Goal: Task Accomplishment & Management: Complete application form

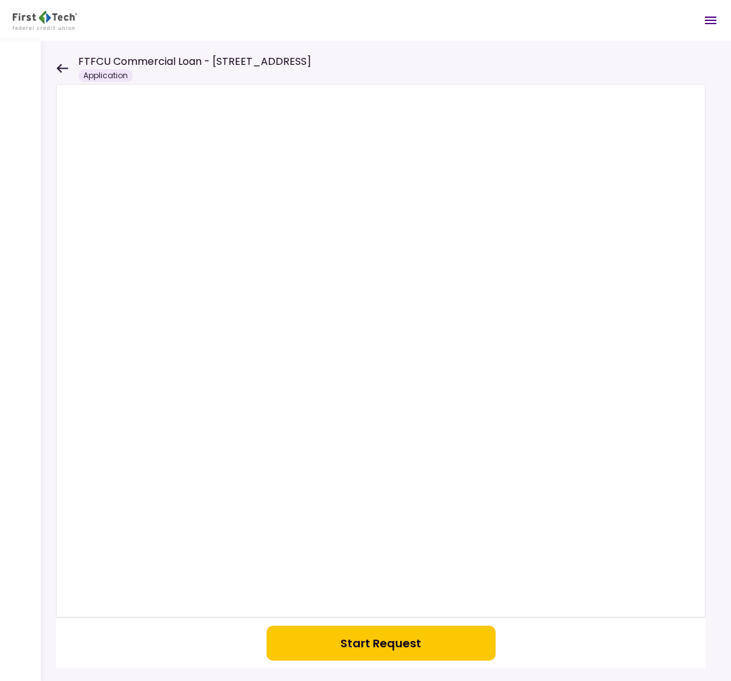
click at [381, 641] on button "Start Request" at bounding box center [381, 643] width 229 height 35
click at [62, 69] on icon at bounding box center [62, 69] width 12 height 10
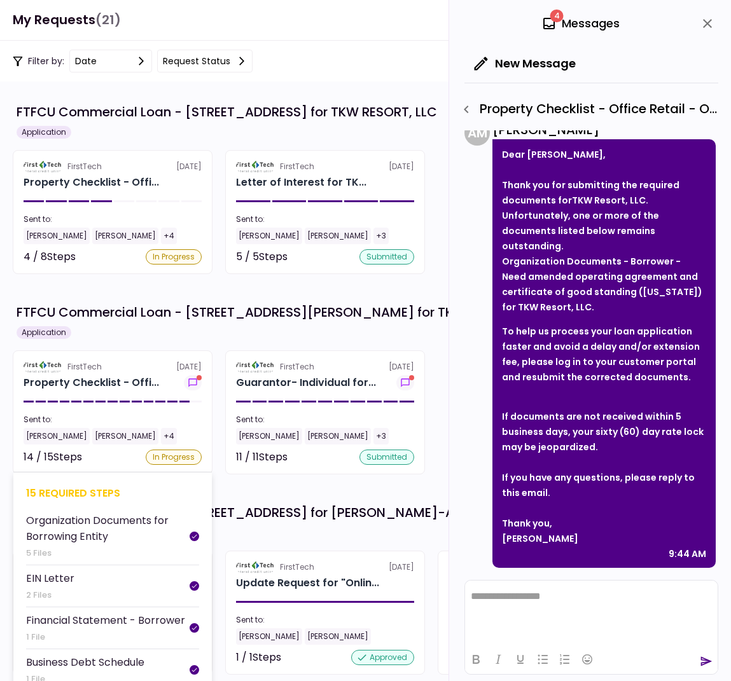
click at [170, 375] on div "Property Checklist - Offi..." at bounding box center [113, 382] width 178 height 15
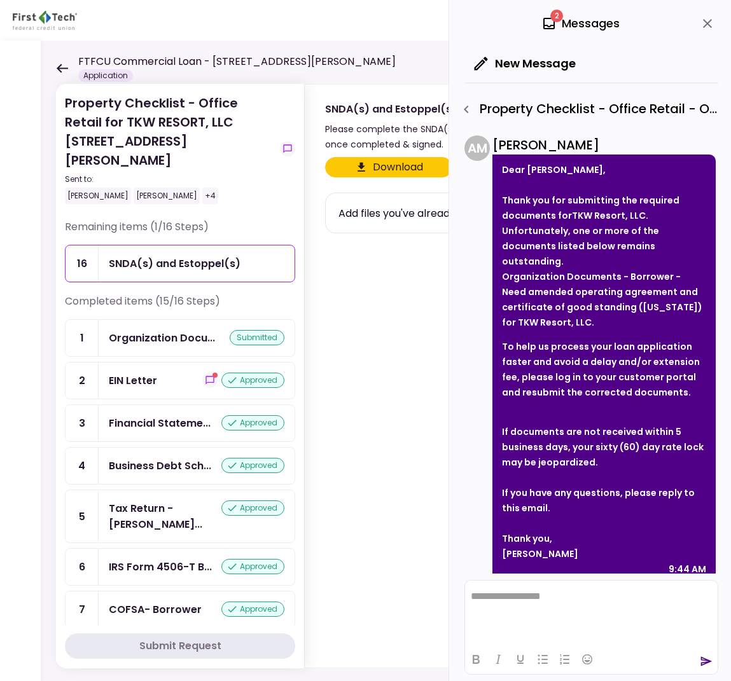
scroll to position [48, 0]
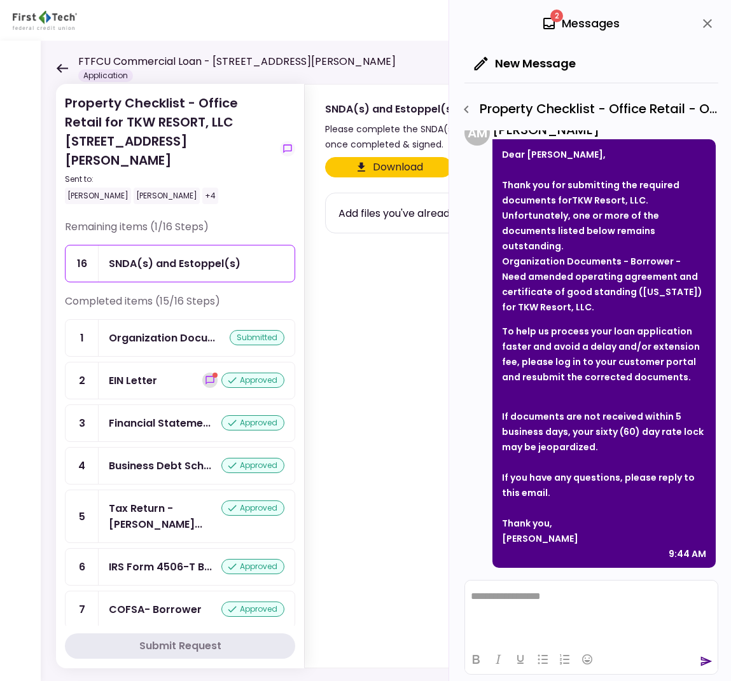
click at [205, 375] on icon "show-messages" at bounding box center [210, 380] width 10 height 10
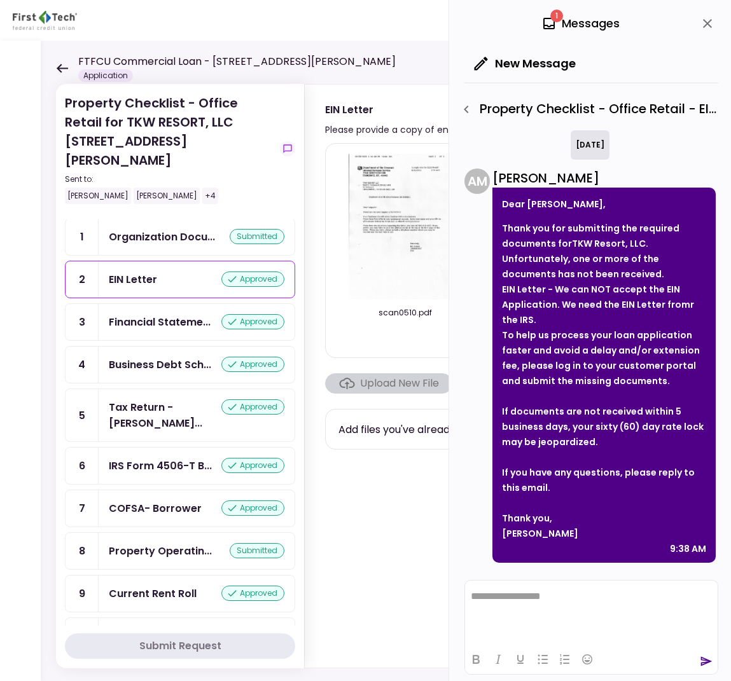
scroll to position [336, 0]
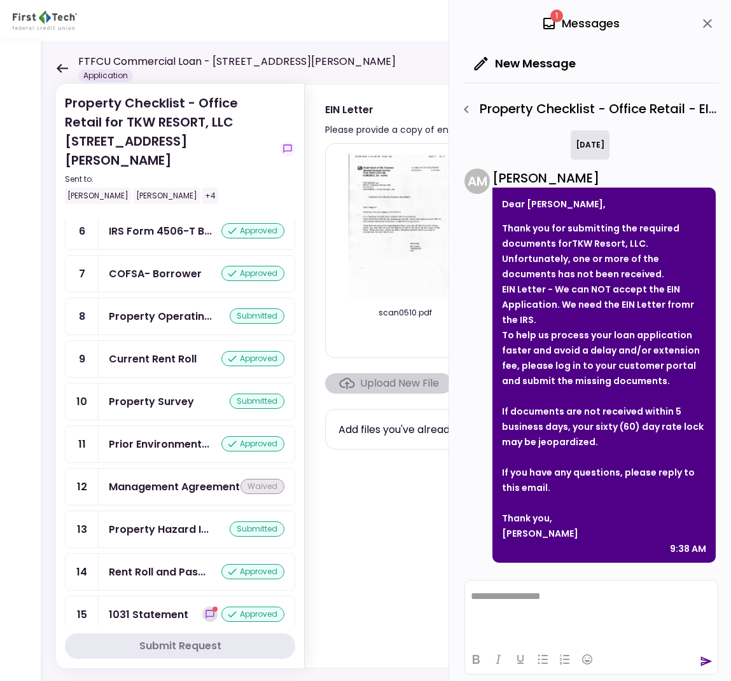
click at [205, 610] on icon "show-messages" at bounding box center [210, 615] width 10 height 10
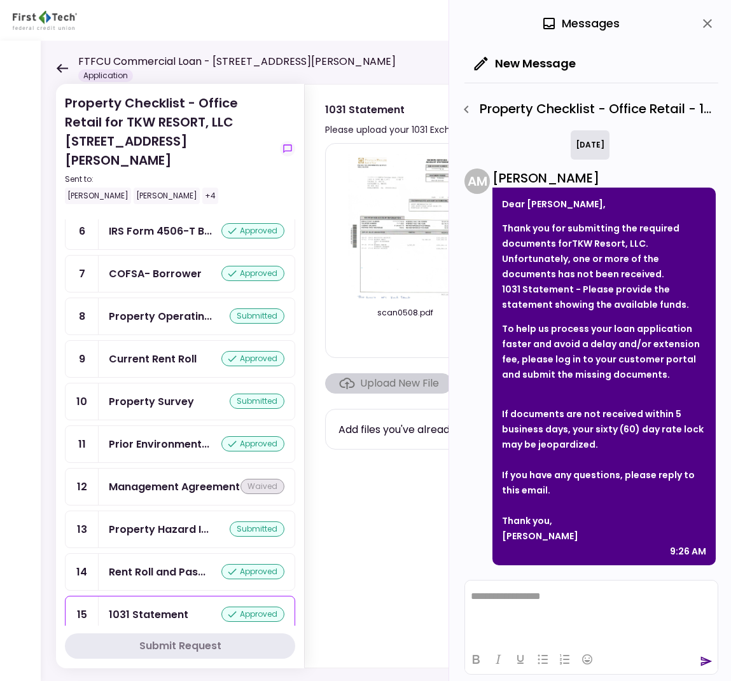
click at [403, 604] on section "scan0508.pdf Account Statement.pdf Upload New File Add files you've already upl…" at bounding box center [505, 403] width 360 height 520
click at [61, 71] on icon at bounding box center [62, 69] width 12 height 10
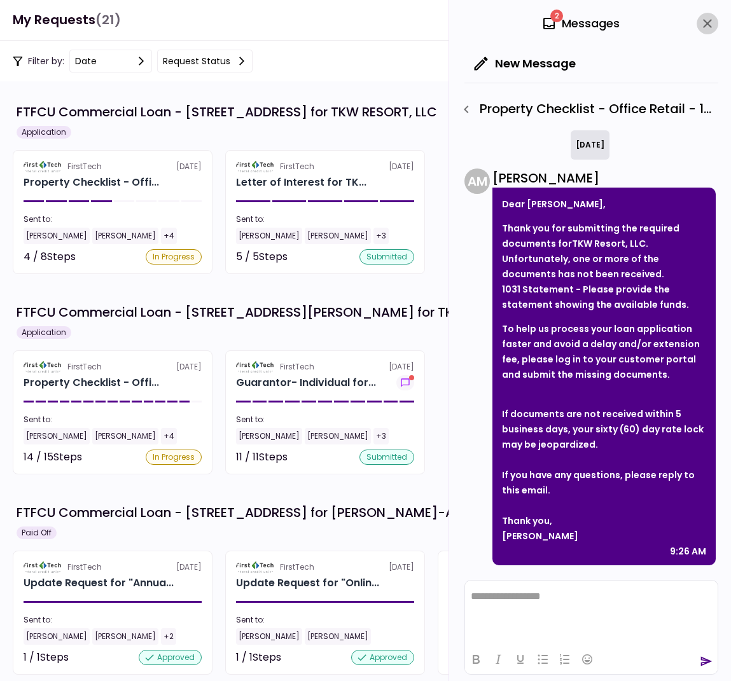
click at [707, 25] on icon "close" at bounding box center [707, 23] width 15 height 15
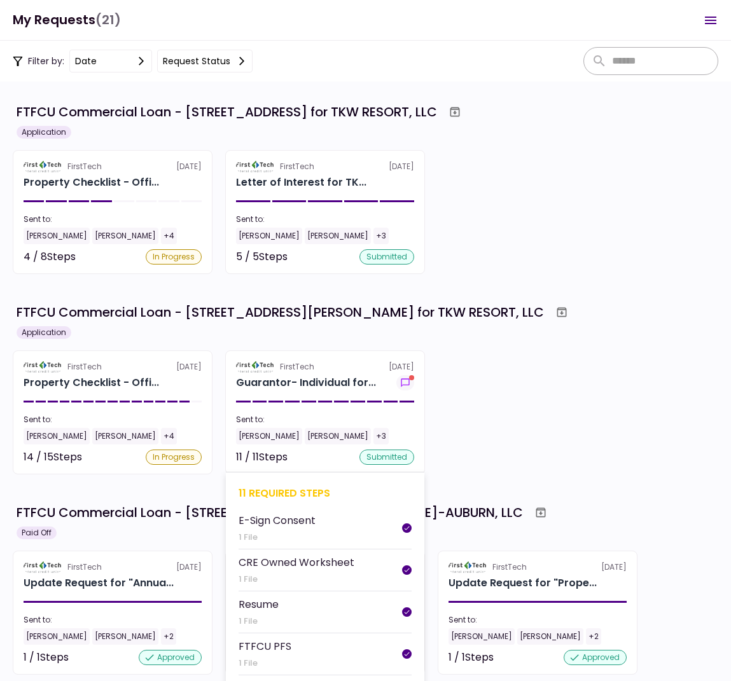
click at [398, 414] on section "FirstTech [DATE] Guarantor- Individual for... Sent to: [PERSON_NAME] [PERSON_NA…" at bounding box center [325, 413] width 200 height 124
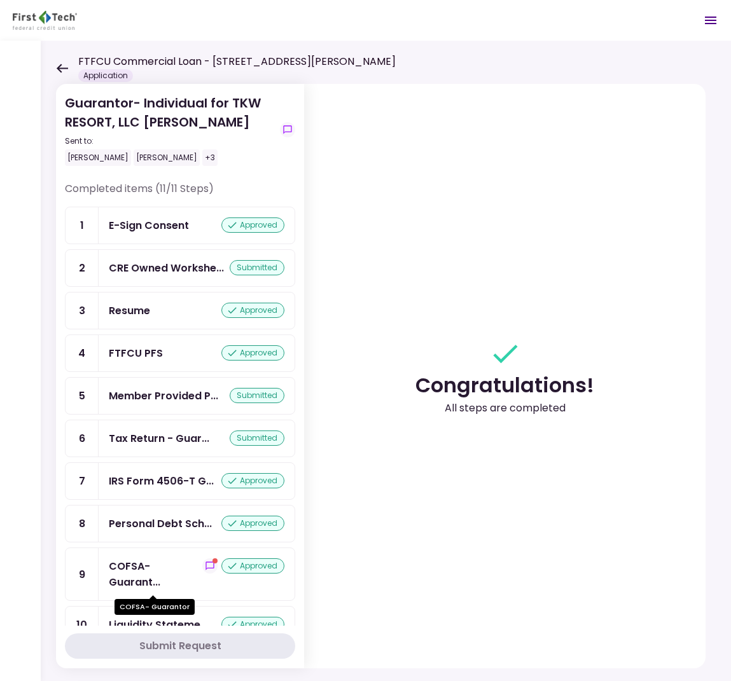
click at [183, 578] on div "COFSA- Guarant..." at bounding box center [156, 575] width 94 height 32
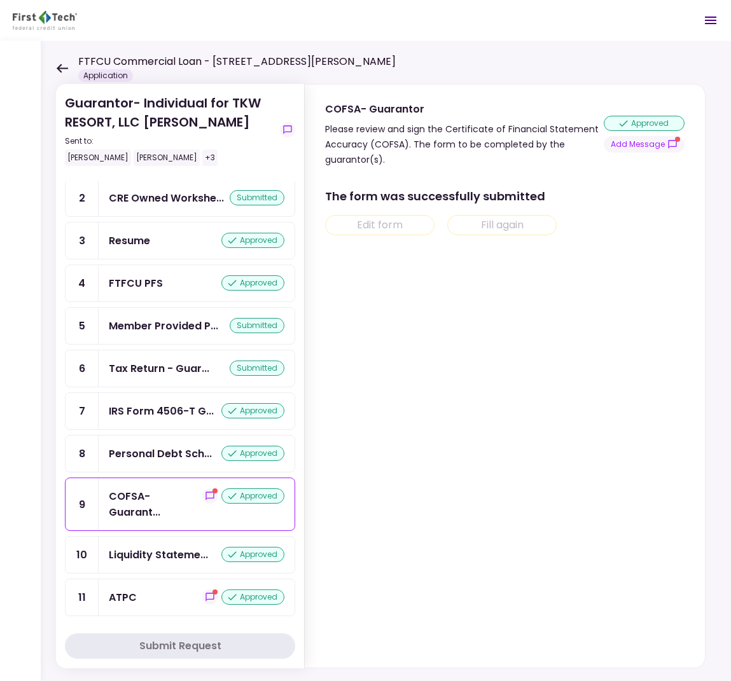
scroll to position [72, 0]
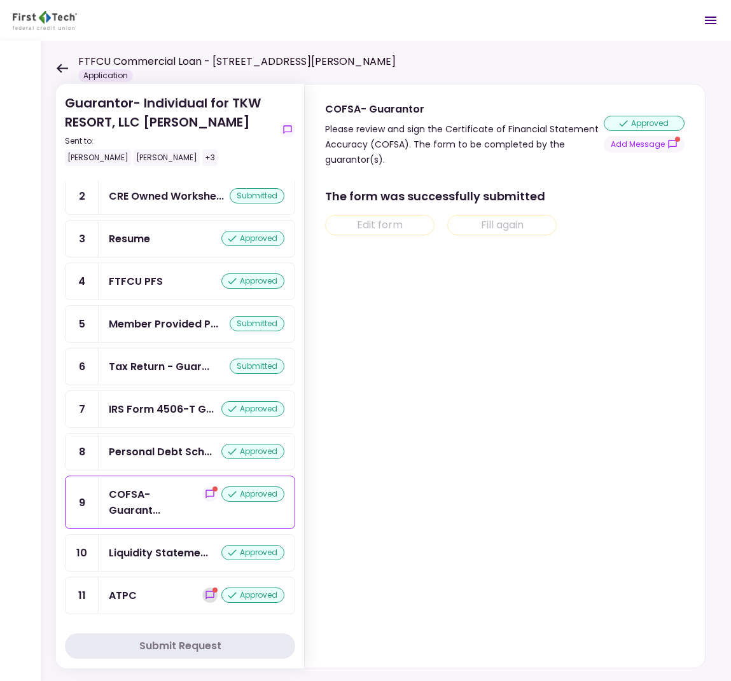
click at [206, 597] on icon "show-messages" at bounding box center [210, 595] width 8 height 8
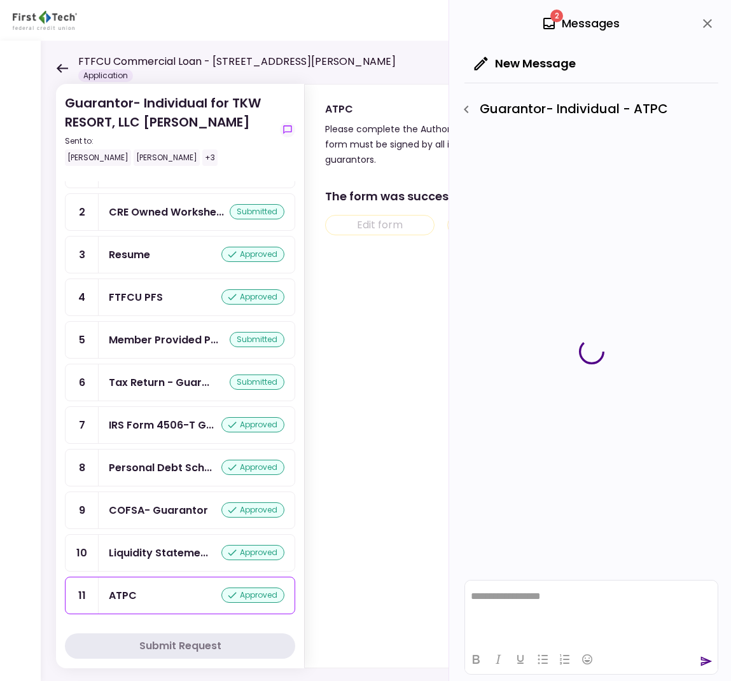
click at [708, 27] on icon "close" at bounding box center [707, 23] width 15 height 15
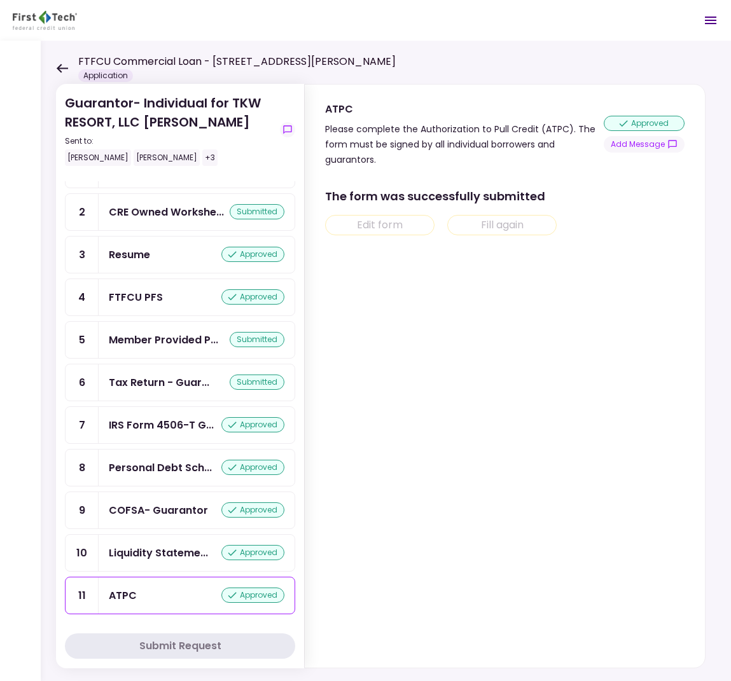
scroll to position [72, 0]
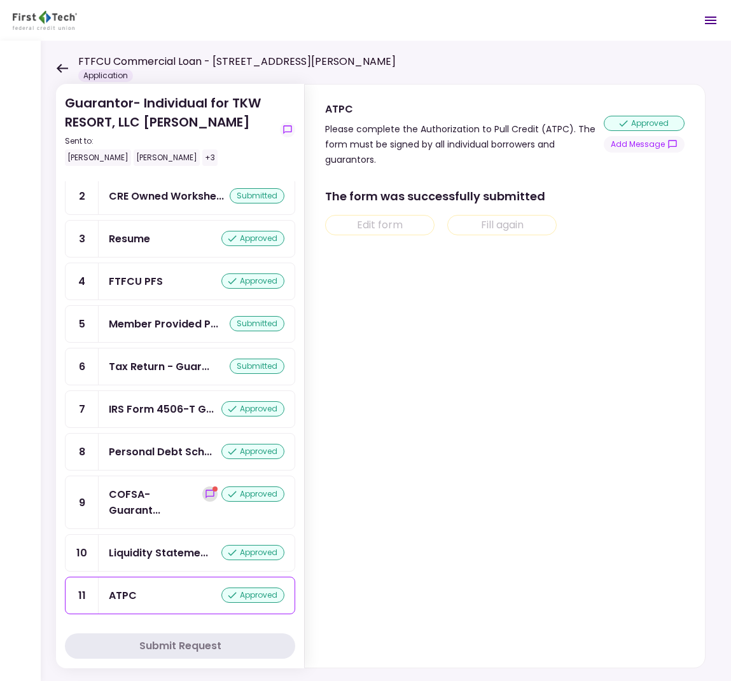
click at [206, 494] on icon "show-messages" at bounding box center [210, 494] width 8 height 8
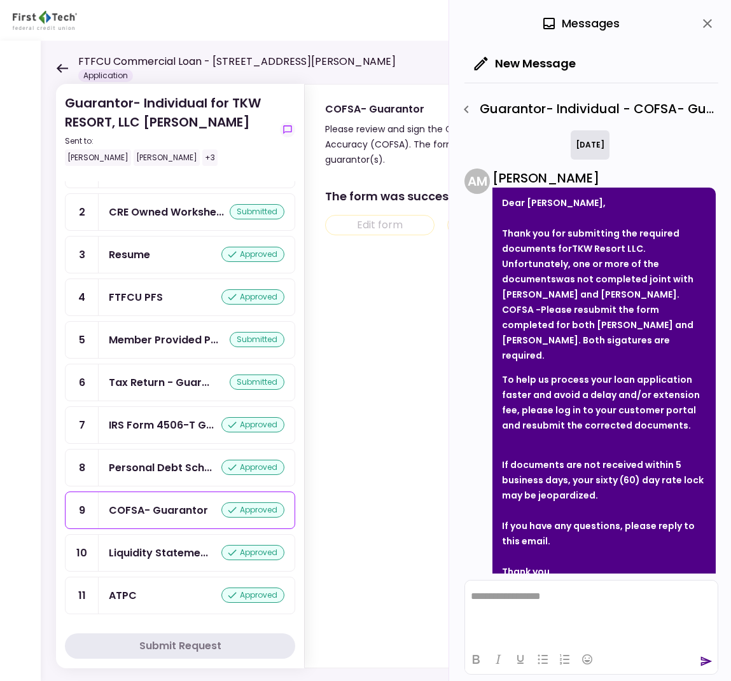
scroll to position [349, 0]
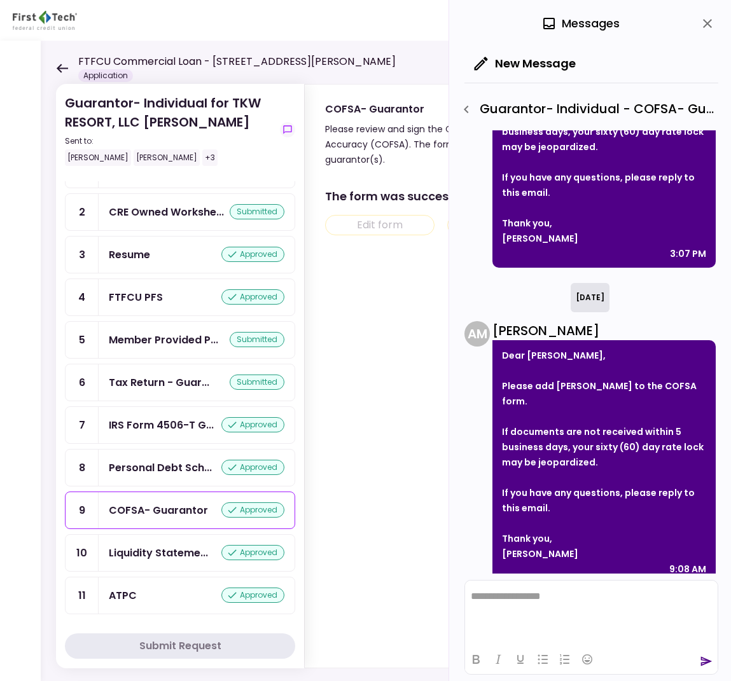
click at [66, 67] on icon at bounding box center [62, 68] width 11 height 9
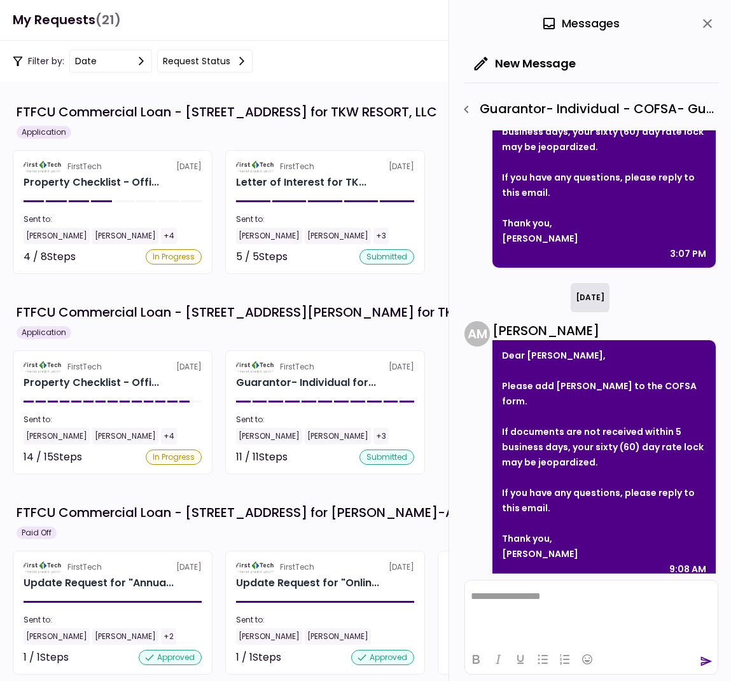
click at [712, 22] on icon "close" at bounding box center [707, 23] width 15 height 15
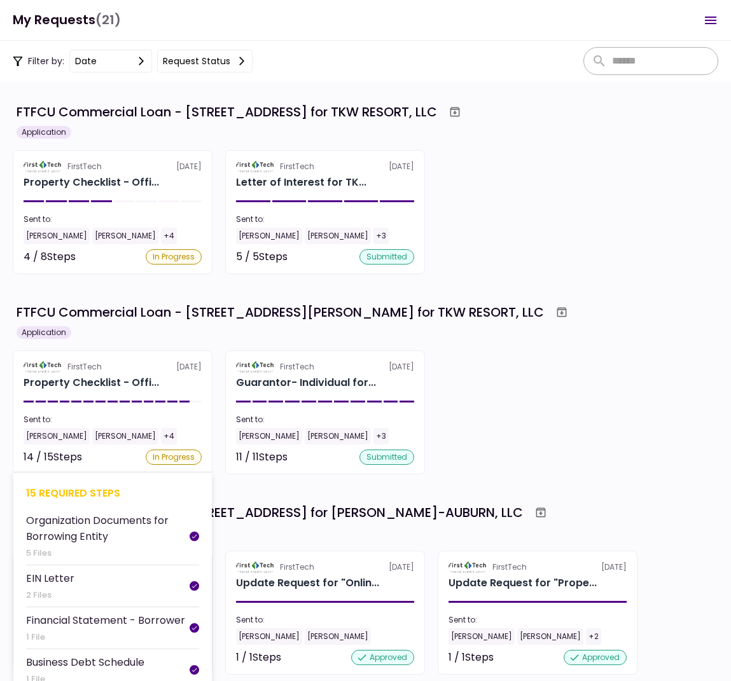
click at [186, 429] on div "[PERSON_NAME] [PERSON_NAME] +4" at bounding box center [113, 436] width 178 height 17
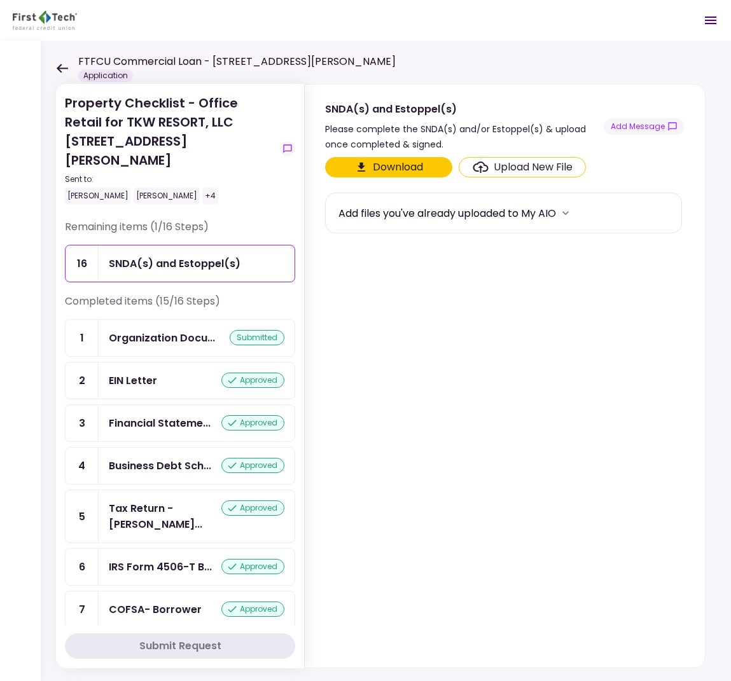
click at [59, 64] on icon at bounding box center [62, 69] width 12 height 10
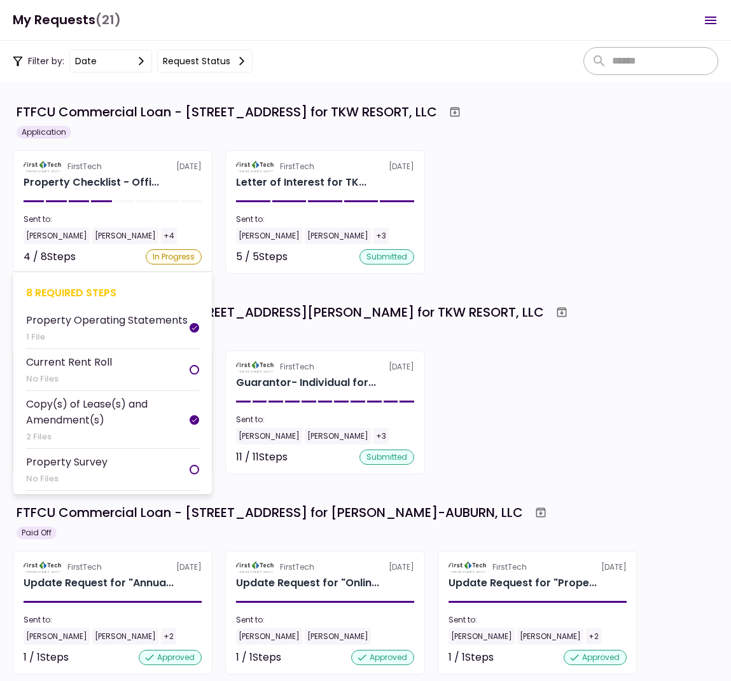
click at [164, 232] on div "[PERSON_NAME] [PERSON_NAME] +4" at bounding box center [113, 236] width 178 height 17
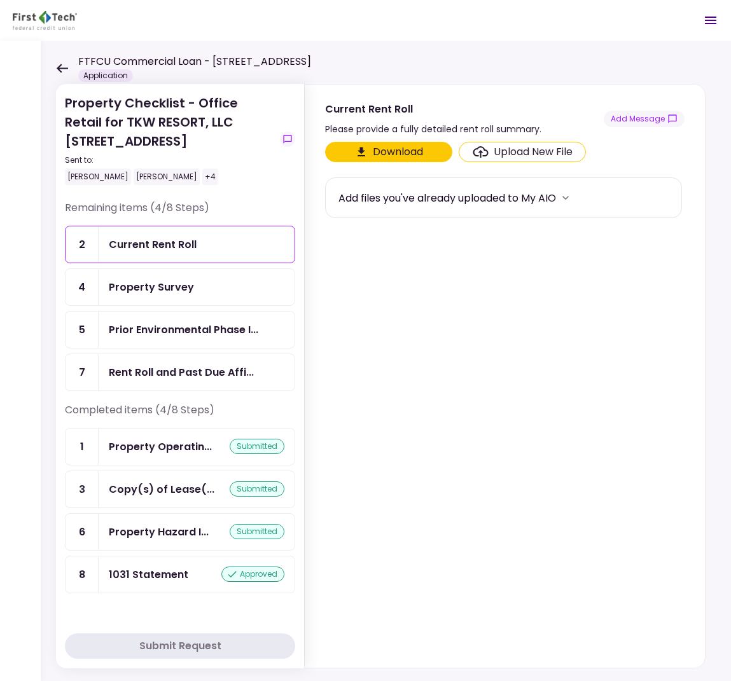
click at [59, 67] on icon at bounding box center [62, 68] width 11 height 9
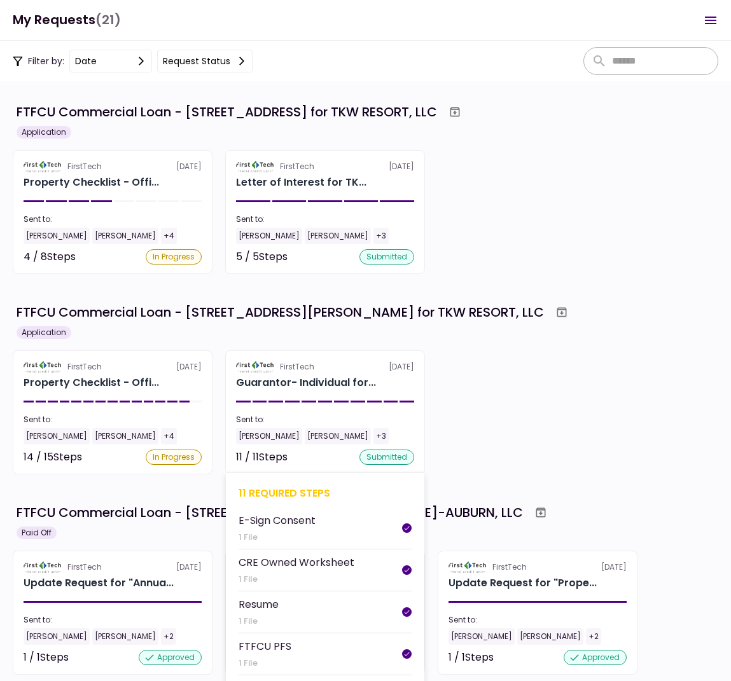
click at [370, 391] on section "FirstTech [DATE] Guarantor- Individual for... Sent to: [PERSON_NAME] [PERSON_NA…" at bounding box center [325, 413] width 200 height 124
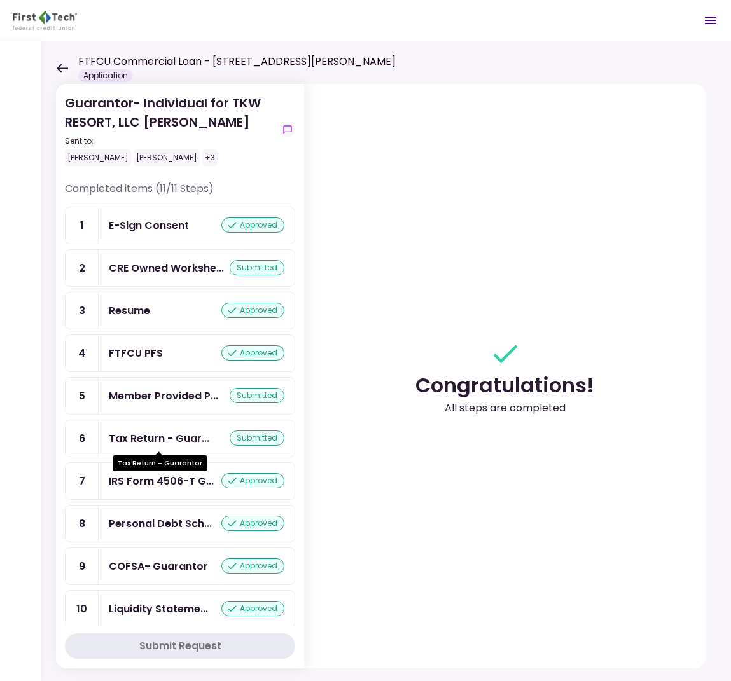
click at [146, 442] on div "Tax Return - Guar..." at bounding box center [159, 439] width 101 height 16
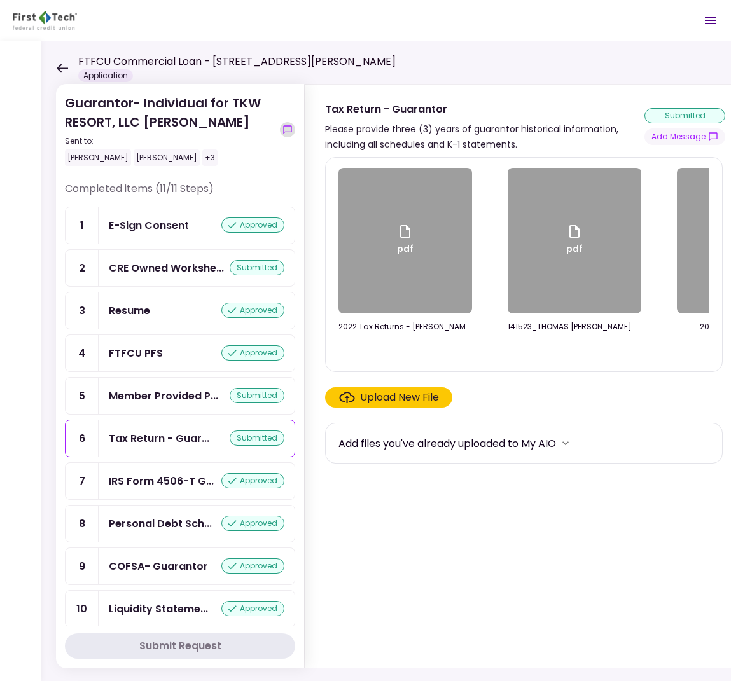
click at [287, 128] on icon "show-messages" at bounding box center [288, 130] width 10 height 10
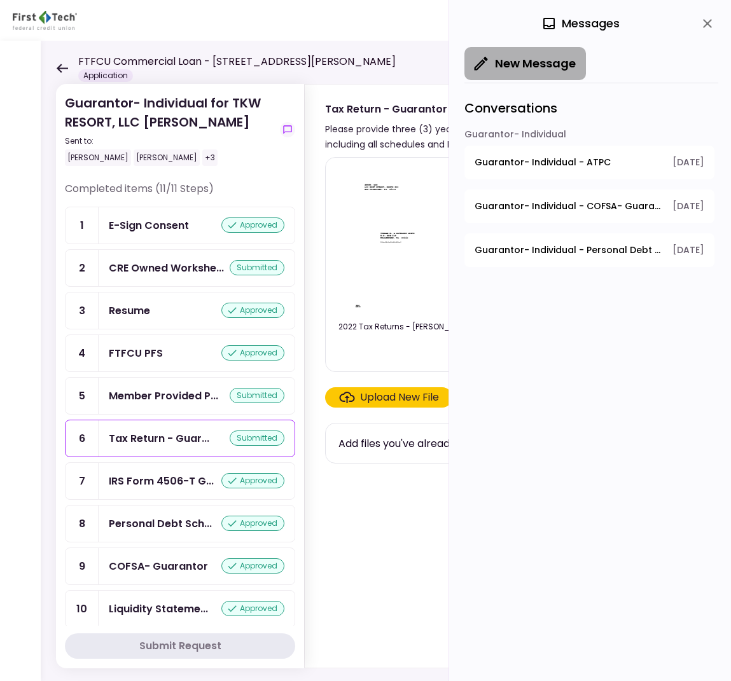
click at [526, 61] on button "New Message" at bounding box center [525, 63] width 122 height 33
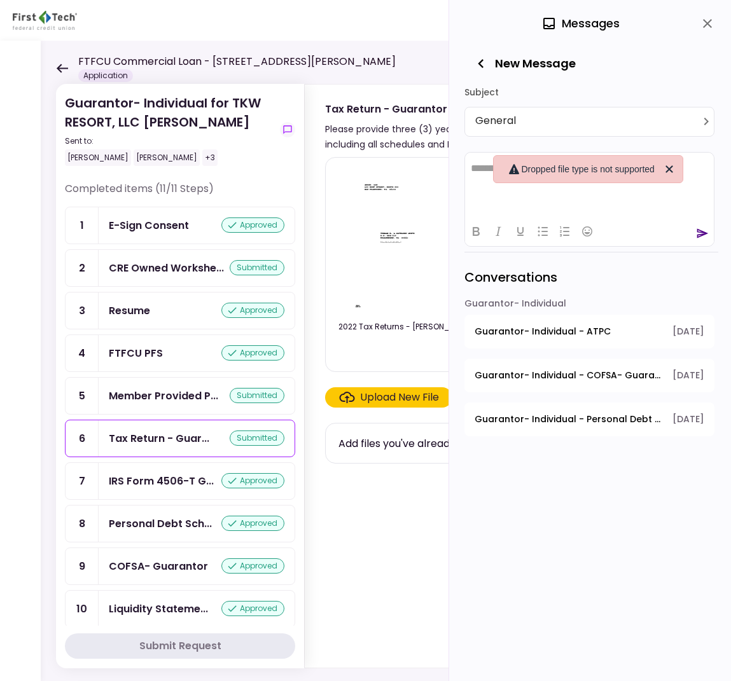
click at [708, 25] on icon "close" at bounding box center [707, 23] width 15 height 15
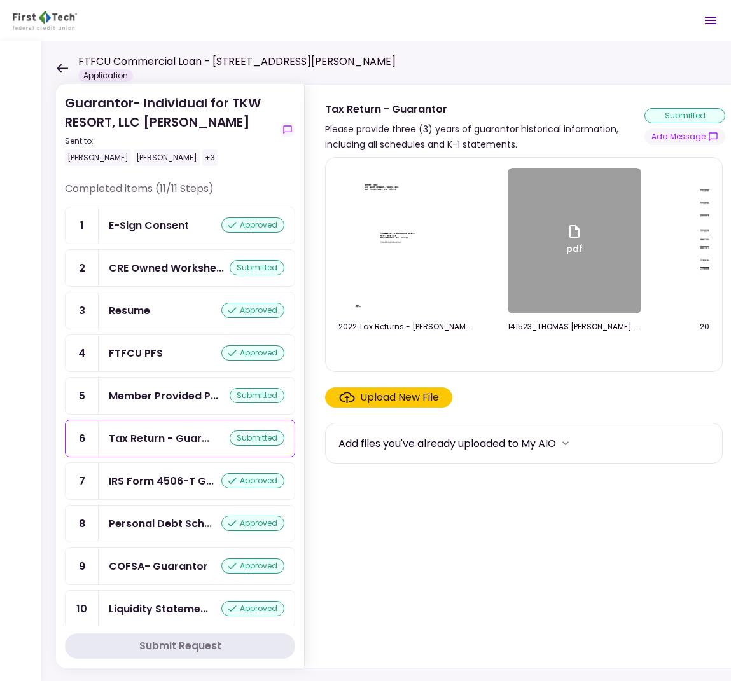
click at [58, 64] on icon at bounding box center [62, 69] width 12 height 10
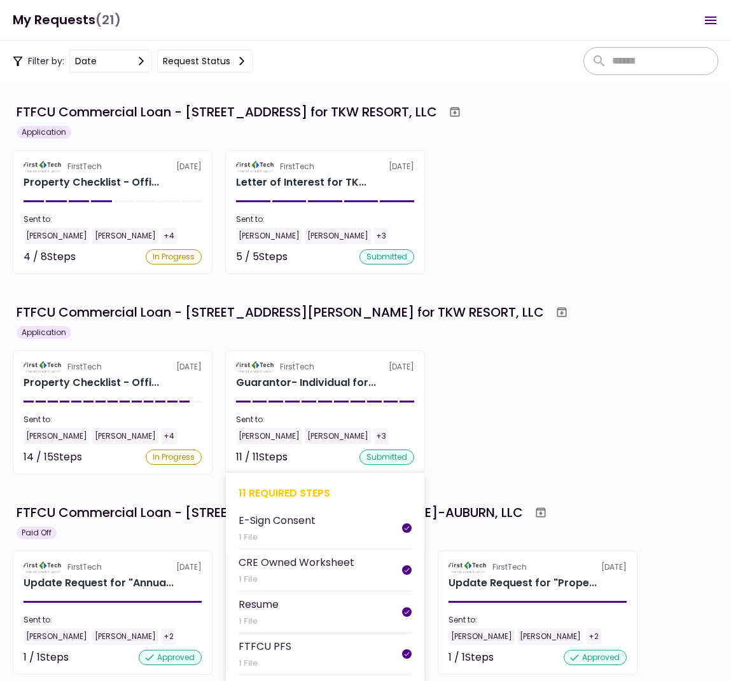
click at [328, 423] on div "Sent to:" at bounding box center [325, 419] width 178 height 11
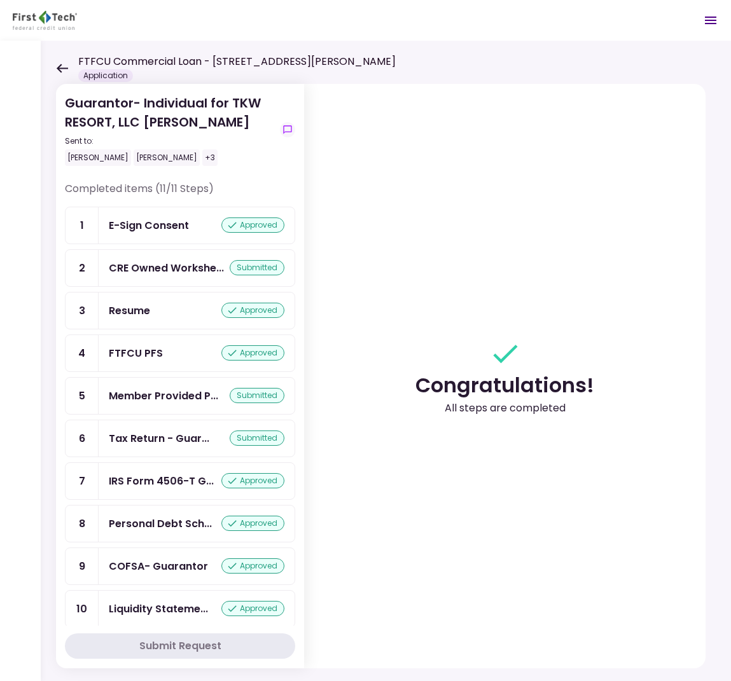
click at [59, 65] on icon at bounding box center [62, 69] width 12 height 10
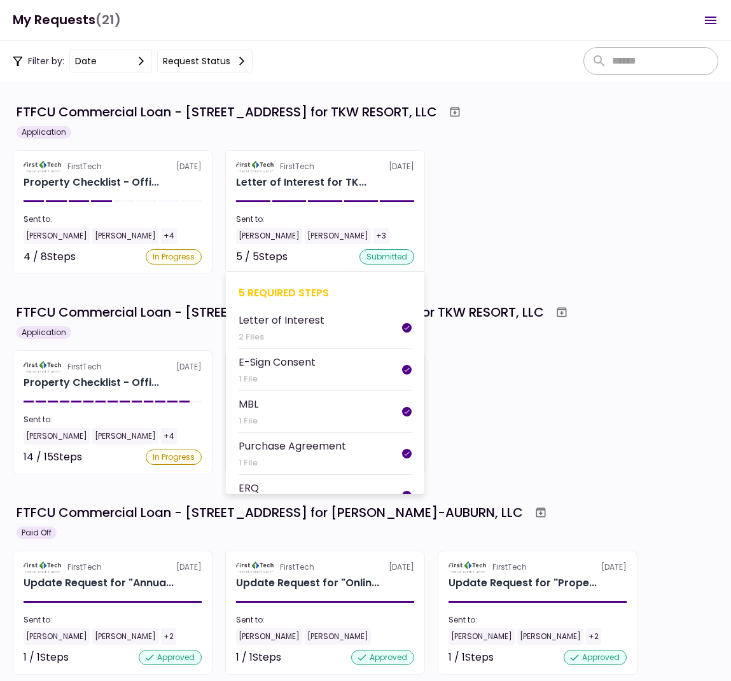
click at [372, 227] on div "Sent to: [PERSON_NAME] [PERSON_NAME] +3" at bounding box center [325, 229] width 178 height 31
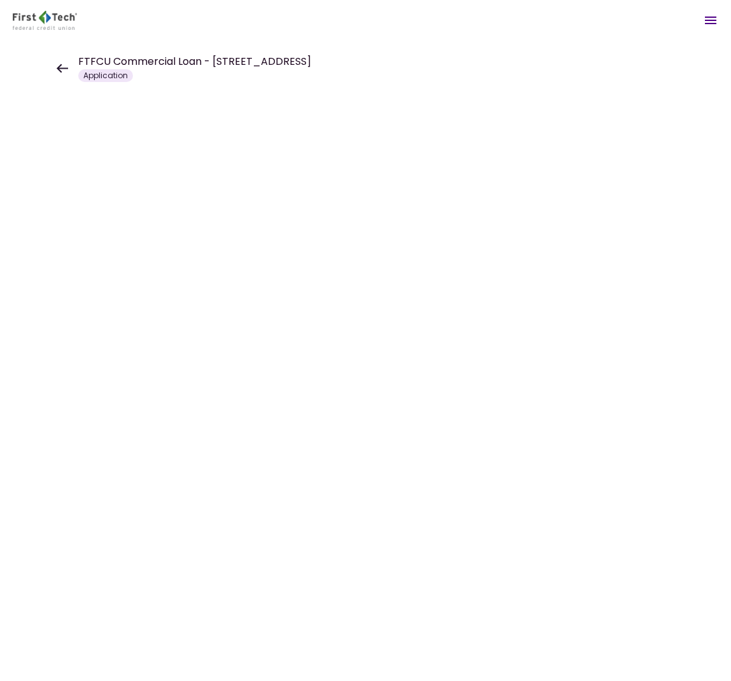
click at [58, 71] on icon at bounding box center [62, 69] width 12 height 10
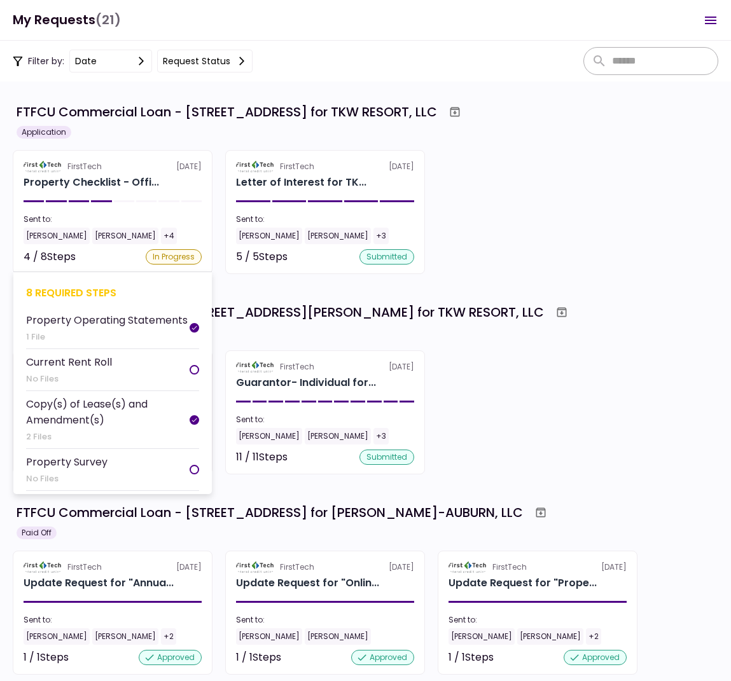
click at [181, 223] on div "Sent to:" at bounding box center [113, 219] width 178 height 11
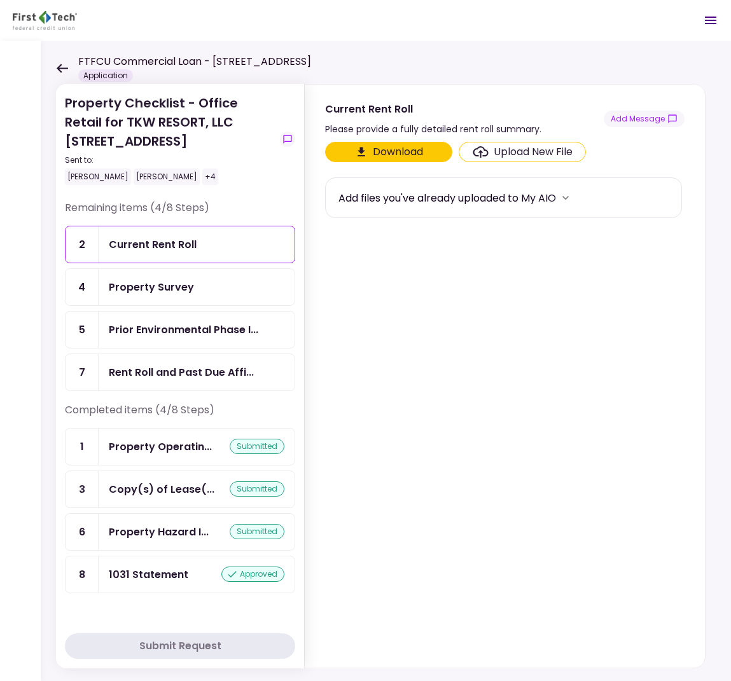
click at [510, 152] on div "Upload New File" at bounding box center [533, 151] width 79 height 15
click at [0, 0] on input "Upload New File" at bounding box center [0, 0] width 0 height 0
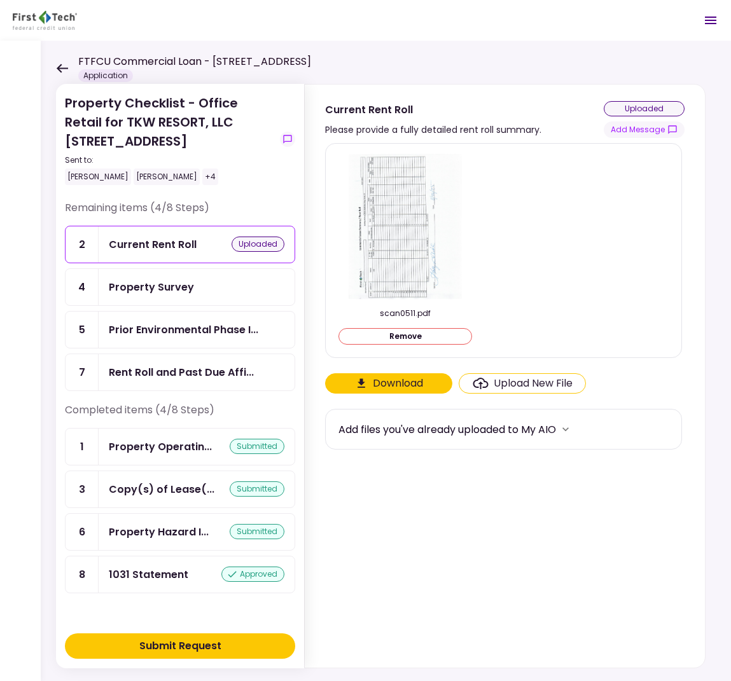
click at [270, 642] on button "Submit Request" at bounding box center [180, 646] width 230 height 25
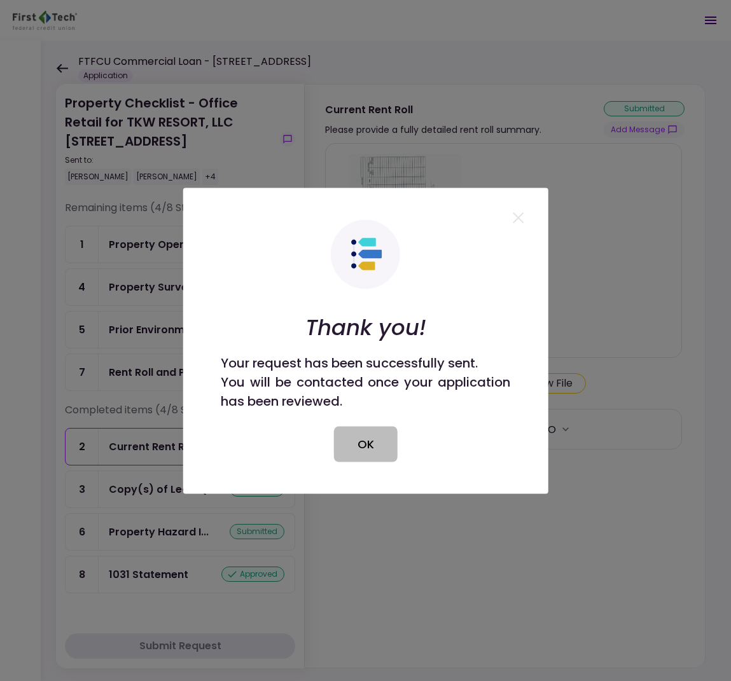
click at [367, 436] on button "OK" at bounding box center [366, 444] width 64 height 36
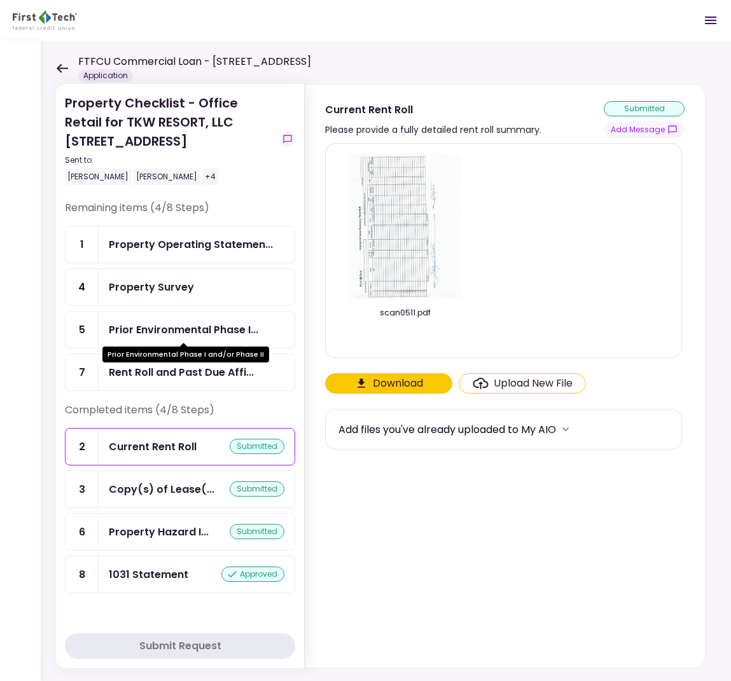
click at [225, 335] on div "Prior Environmental Phase I..." at bounding box center [184, 330] width 150 height 16
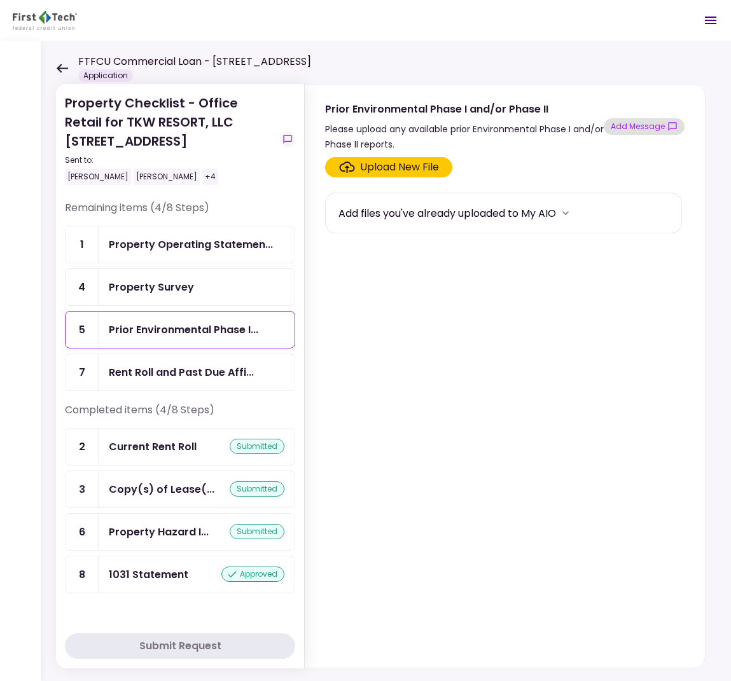
click at [676, 124] on icon "show-messages" at bounding box center [672, 126] width 8 height 8
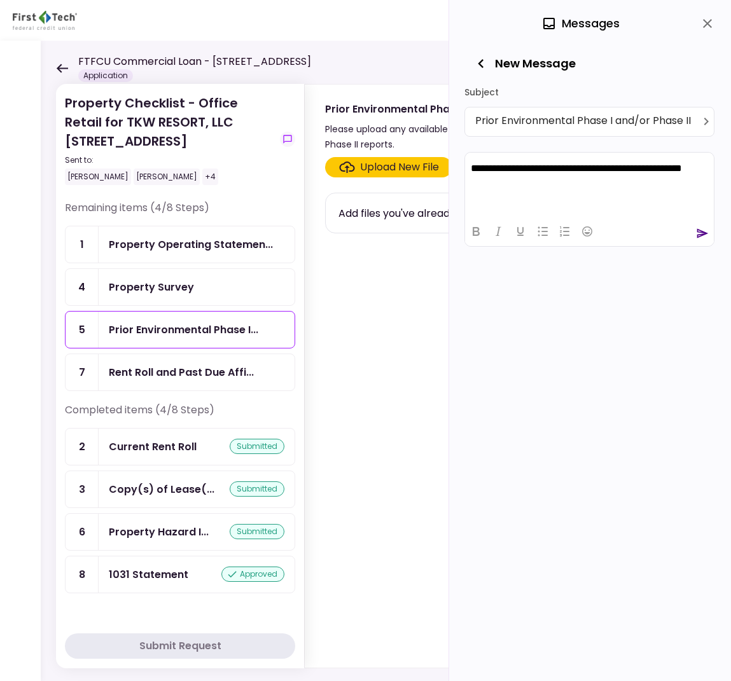
click at [701, 234] on icon "send" at bounding box center [702, 233] width 13 height 13
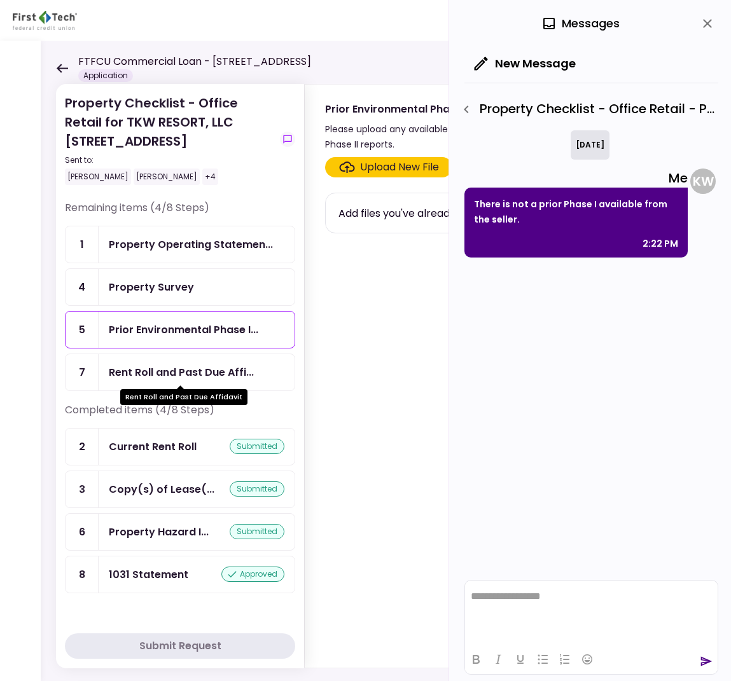
click at [239, 371] on div "Rent Roll and Past Due Affi..." at bounding box center [181, 373] width 145 height 16
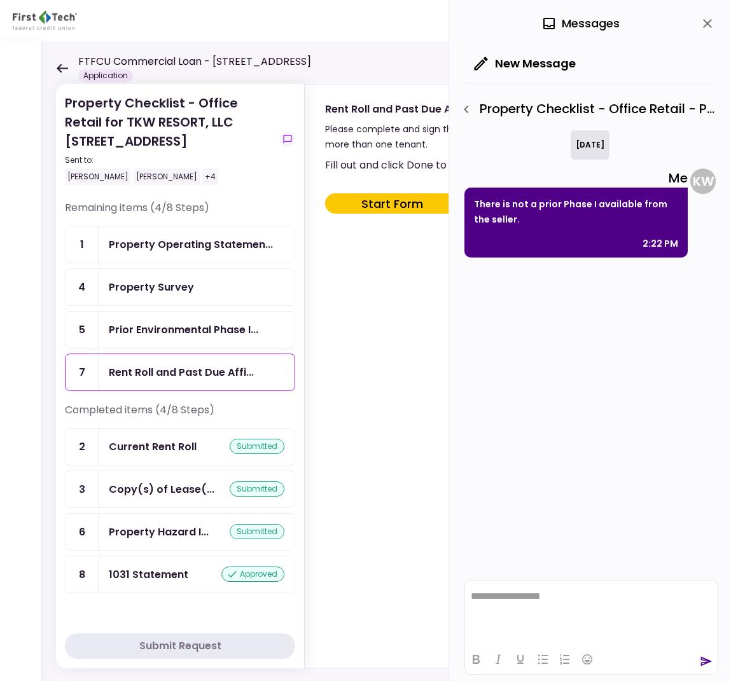
click at [413, 207] on button "Start Form" at bounding box center [392, 203] width 134 height 20
click at [717, 24] on button "close" at bounding box center [708, 24] width 22 height 22
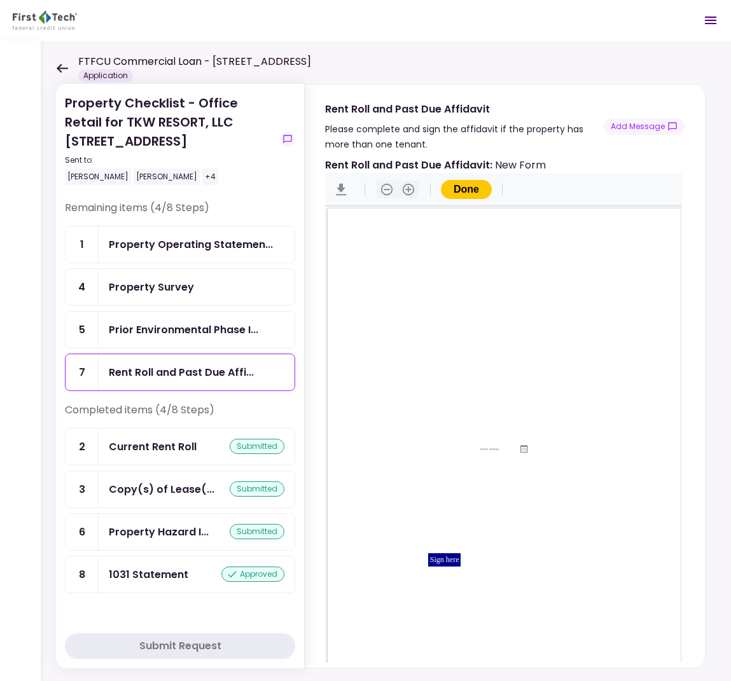
click at [431, 560] on div "Sign here" at bounding box center [444, 560] width 33 height 13
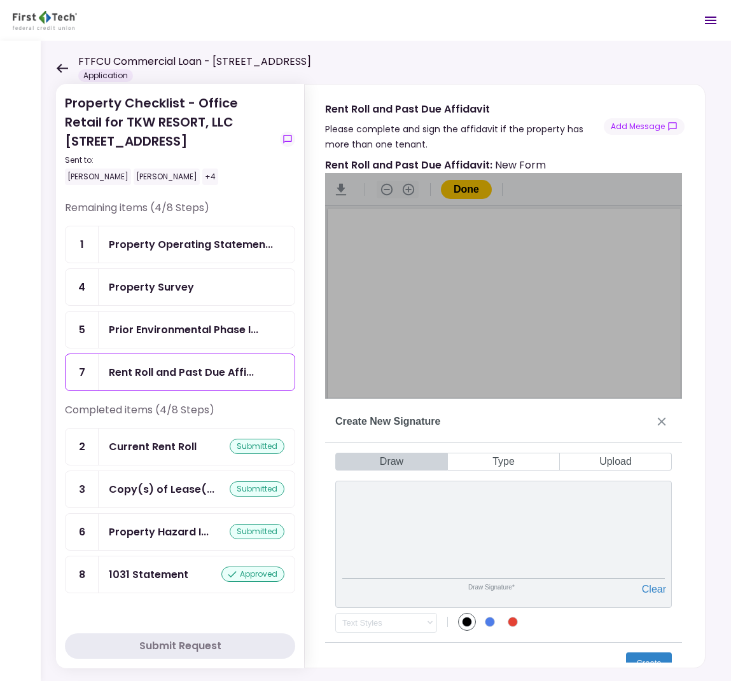
click at [428, 586] on div "Draw Signature* Clear" at bounding box center [503, 544] width 337 height 127
click at [500, 557] on div "Draw Type Upload Draw Signature* Clear Draw Initials* Clear Text Styles .cls-1{…" at bounding box center [503, 563] width 357 height 241
click at [645, 659] on button "Create" at bounding box center [649, 663] width 46 height 20
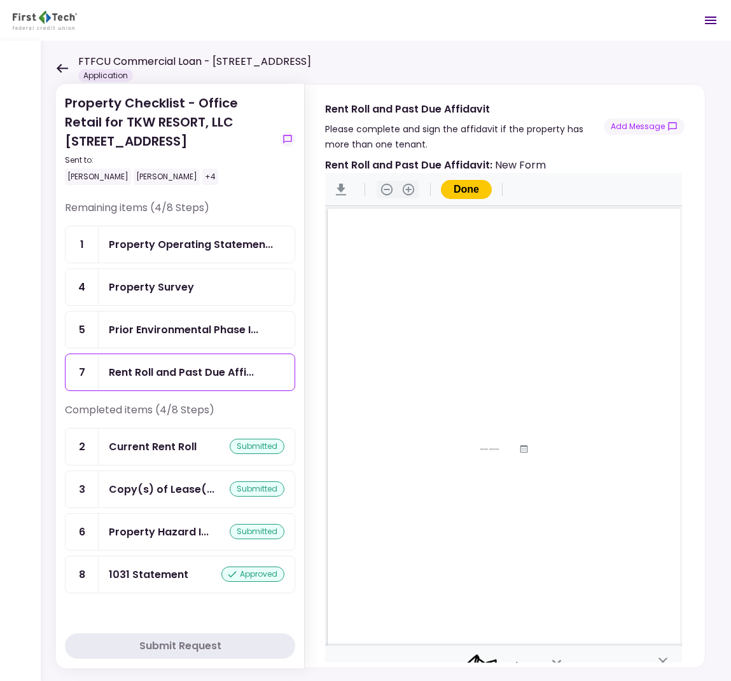
click at [464, 371] on input "Document Content" at bounding box center [484, 370] width 56 height 10
type input "*********"
click at [412, 384] on input "Document Content" at bounding box center [480, 387] width 148 height 10
type input "**********"
click at [461, 482] on input "Document Content" at bounding box center [499, 483] width 90 height 10
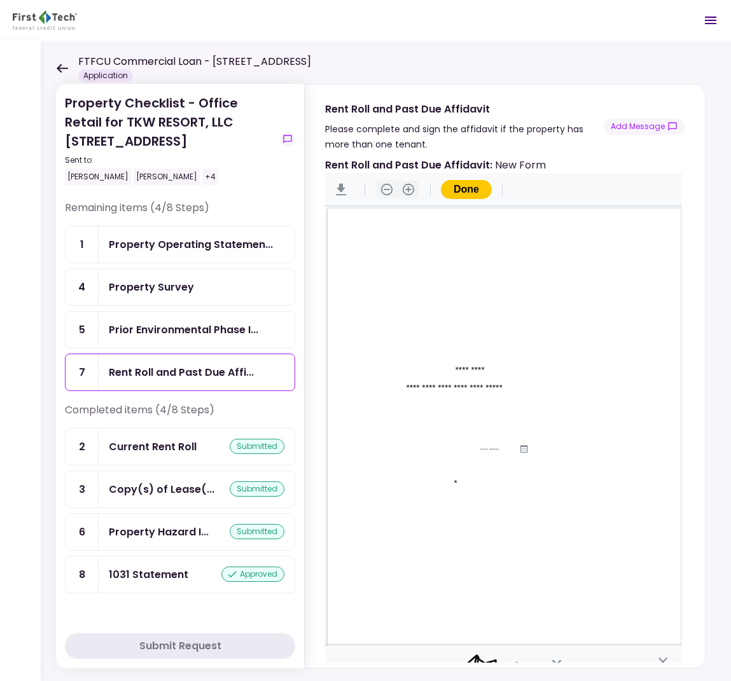
drag, startPoint x: 536, startPoint y: 501, endPoint x: 534, endPoint y: 538, distance: 36.3
click at [536, 501] on input "Document Content" at bounding box center [555, 501] width 62 height 10
type input "******"
type input "*"
click at [571, 548] on div "**********" at bounding box center [522, 461] width 389 height 504
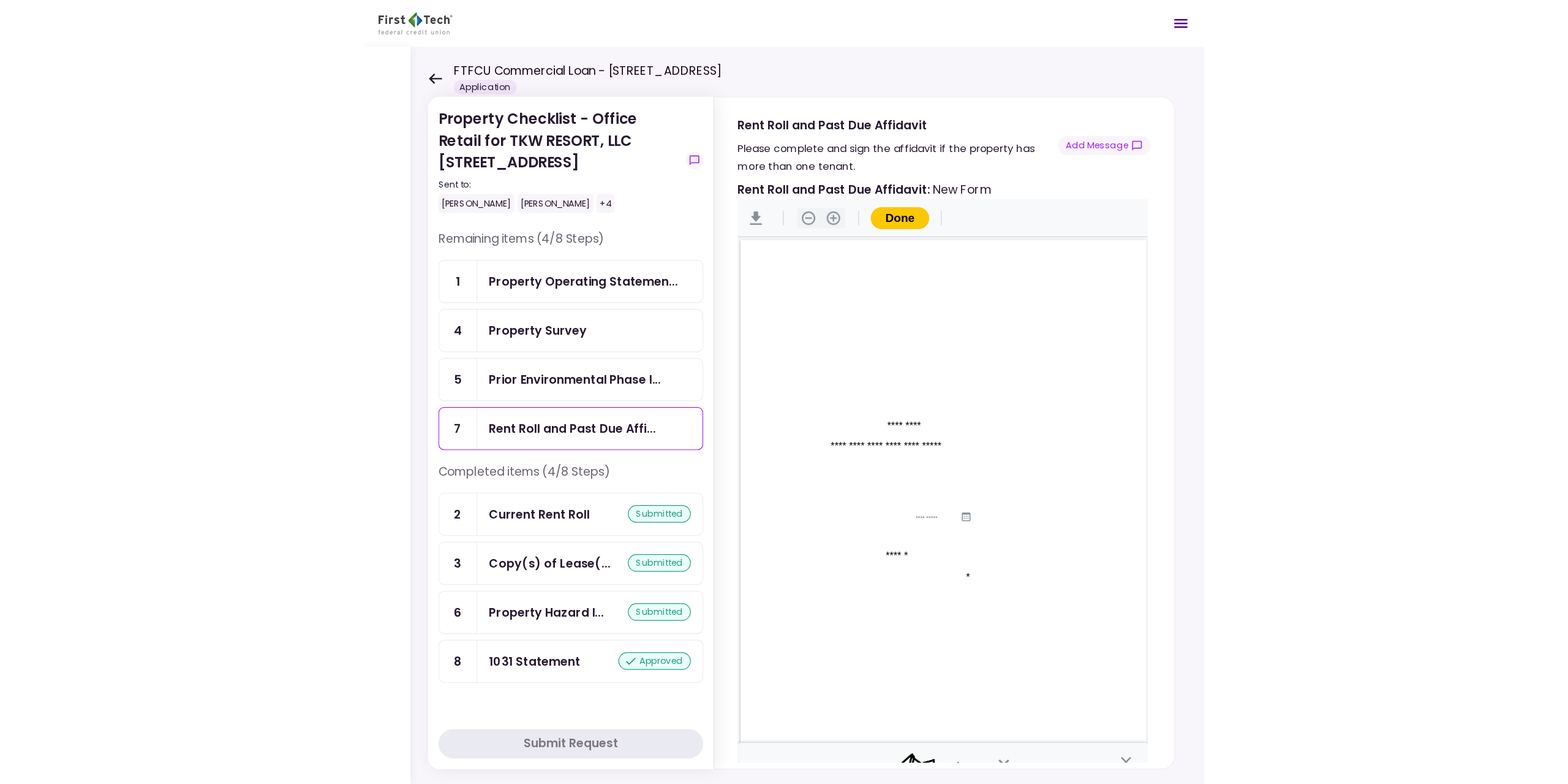
scroll to position [39, 0]
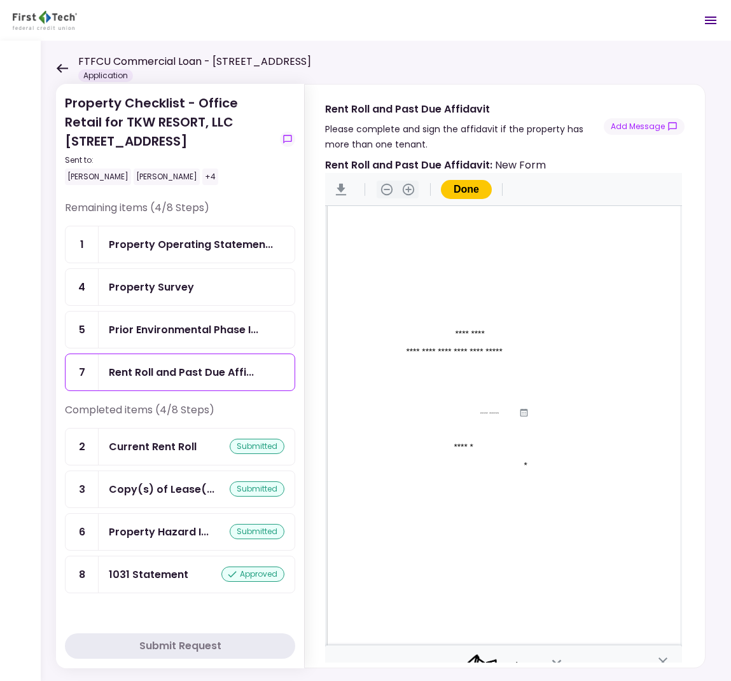
click at [470, 196] on button "Done" at bounding box center [466, 189] width 51 height 19
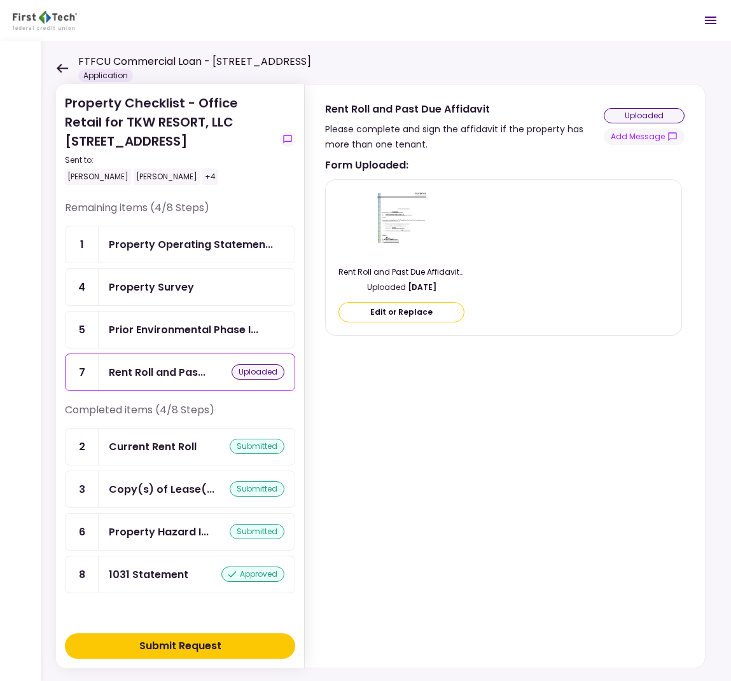
click at [239, 643] on button "Submit Request" at bounding box center [180, 646] width 230 height 25
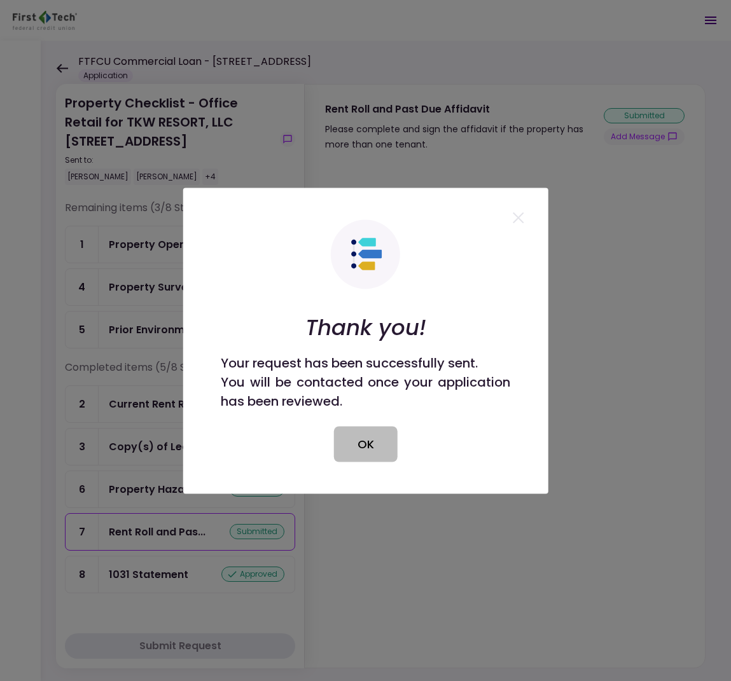
click at [375, 452] on button "OK" at bounding box center [366, 444] width 64 height 36
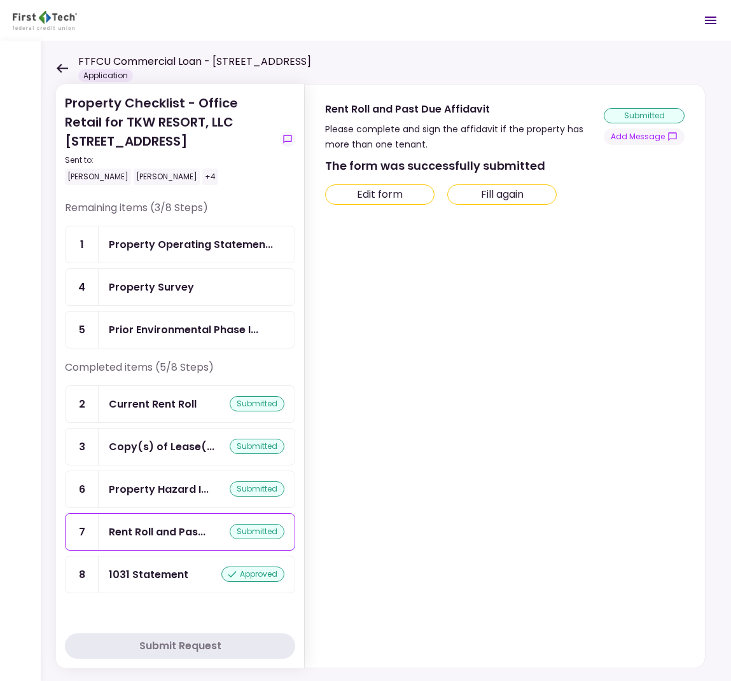
click at [59, 66] on icon at bounding box center [62, 68] width 11 height 9
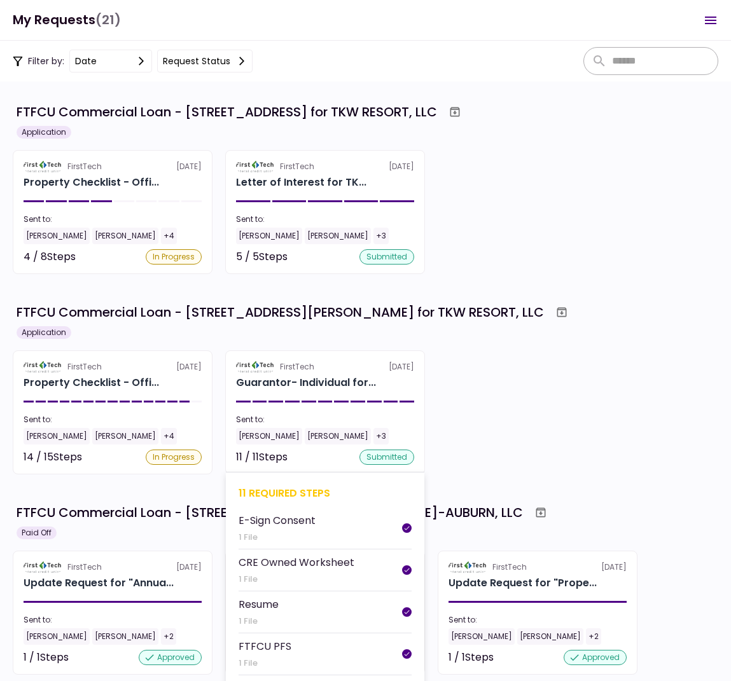
click at [410, 425] on div "Sent to:" at bounding box center [325, 419] width 178 height 11
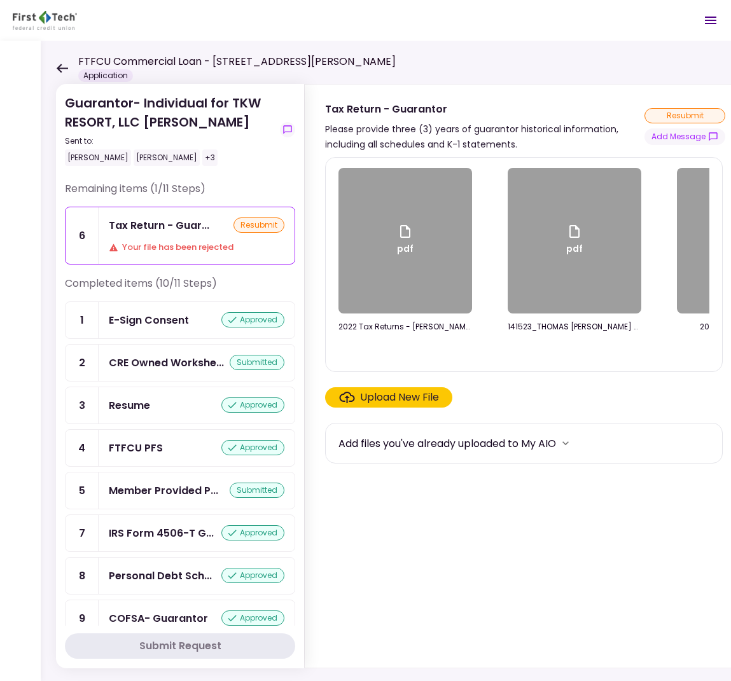
click at [188, 246] on div "Your file has been rejected" at bounding box center [197, 247] width 176 height 13
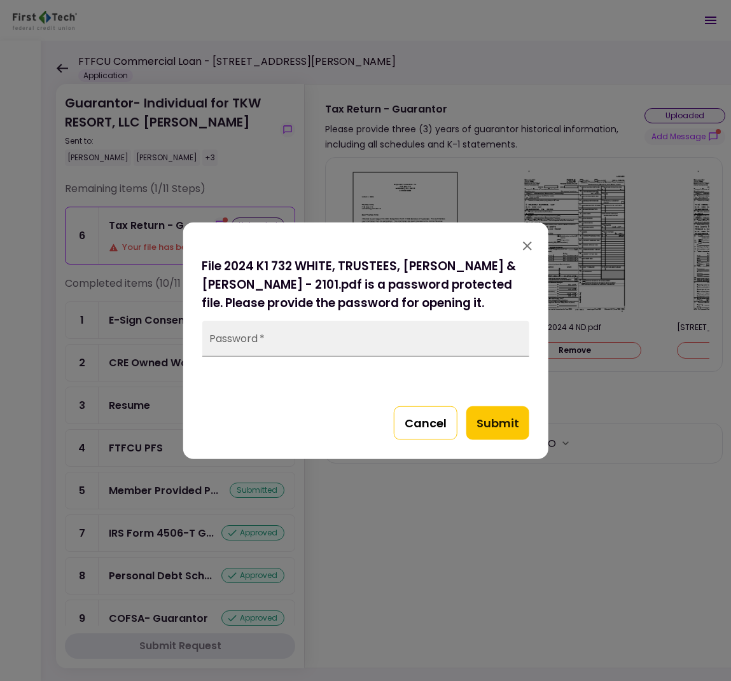
click at [431, 427] on button "Cancel" at bounding box center [426, 423] width 64 height 34
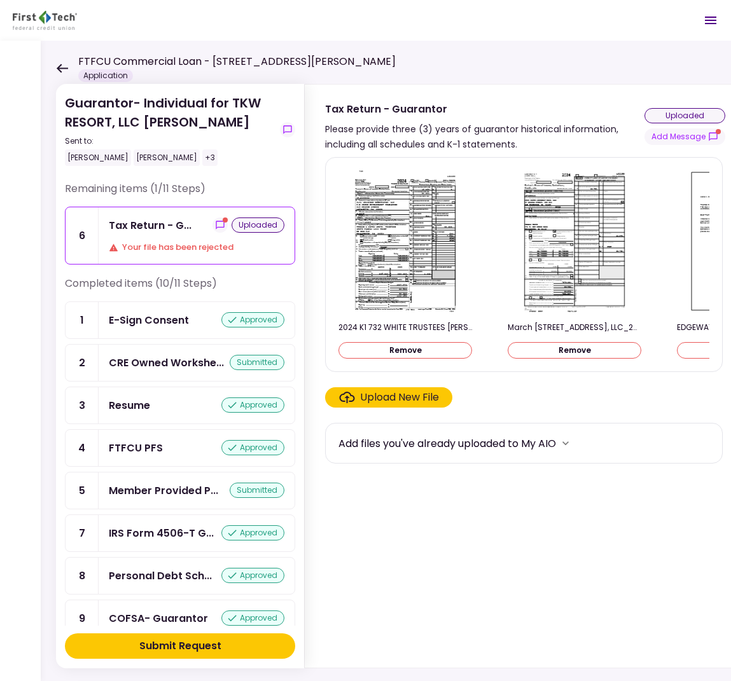
click at [241, 648] on button "Submit Request" at bounding box center [180, 646] width 230 height 25
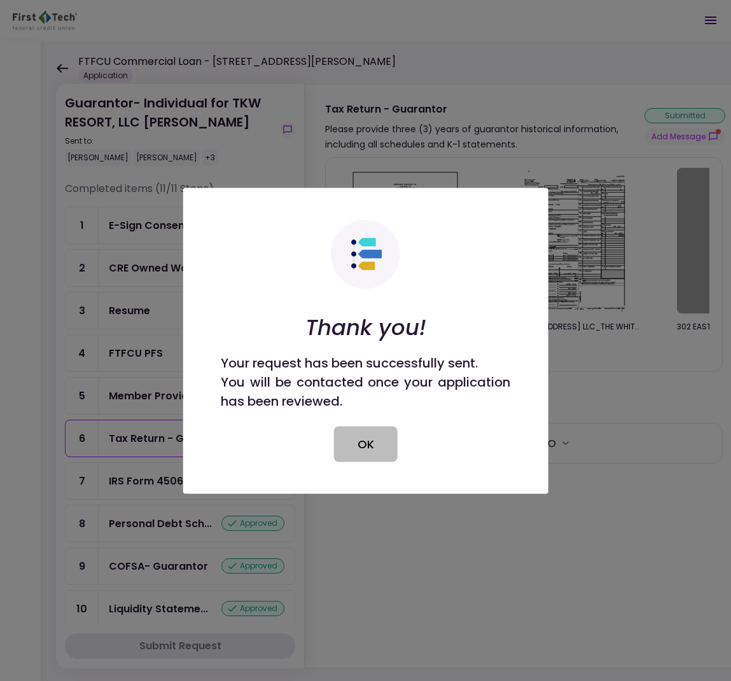
click at [379, 435] on button "OK" at bounding box center [366, 444] width 64 height 36
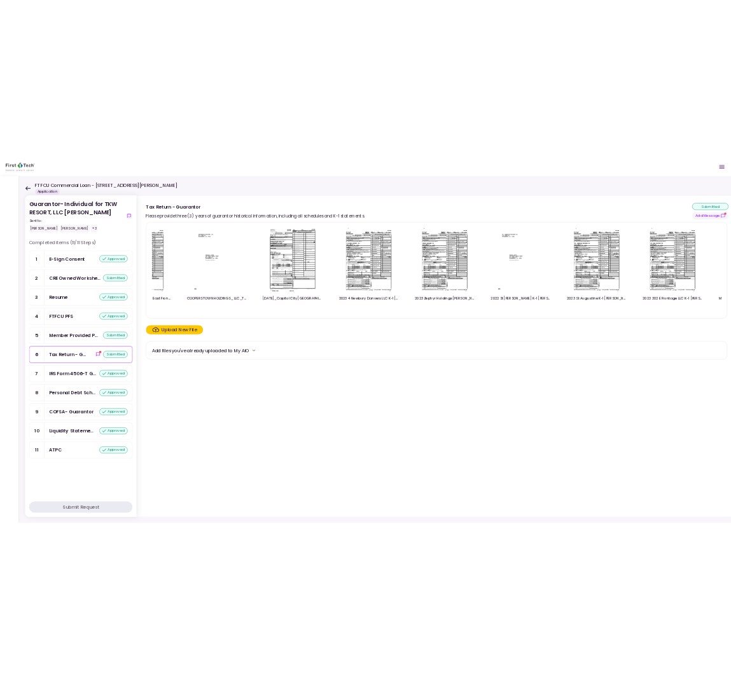
scroll to position [0, 2382]
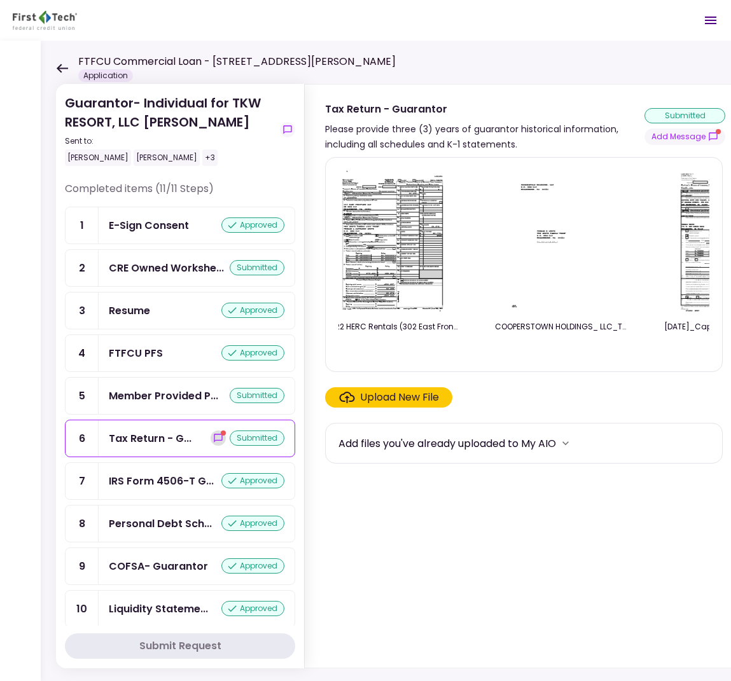
click at [217, 440] on icon "show-messages" at bounding box center [218, 438] width 8 height 8
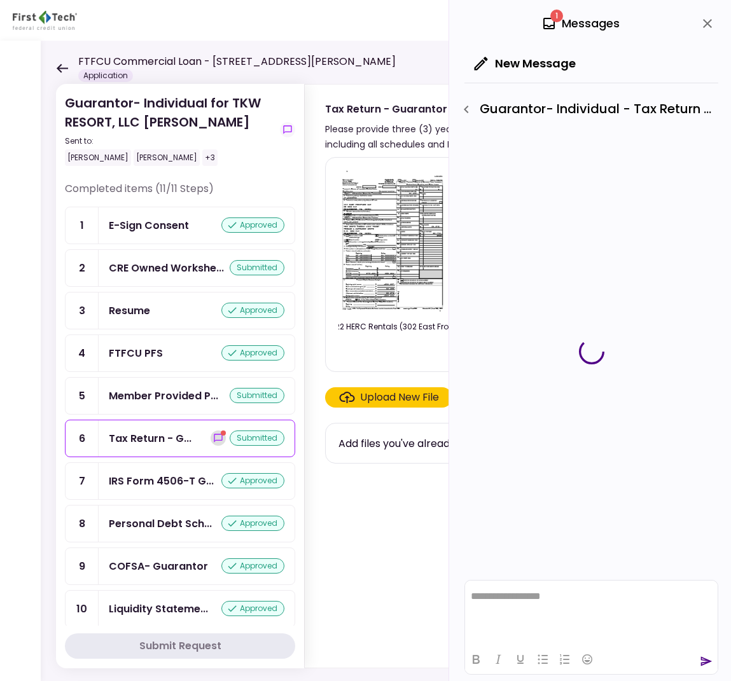
scroll to position [0, 0]
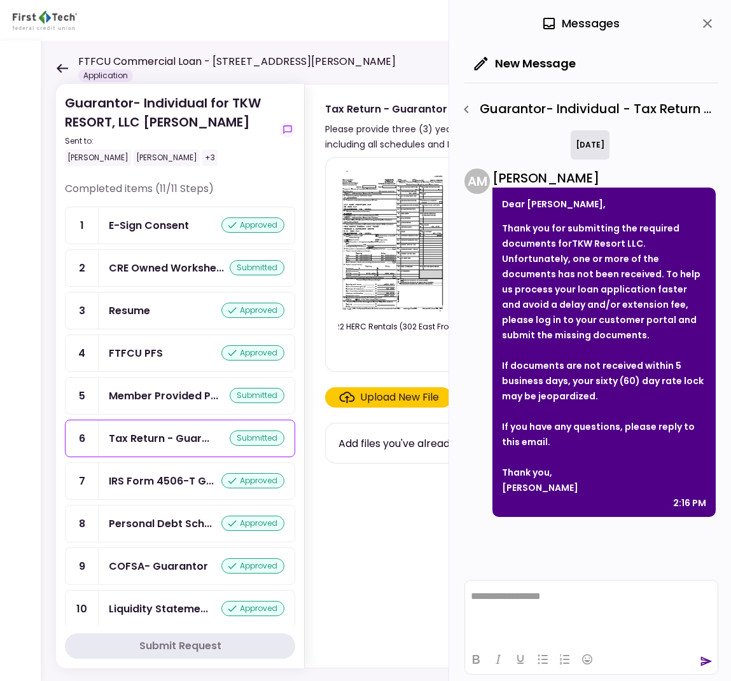
click at [392, 515] on section "EDGEWATER ASSOCIATES_ INC._2024_1120S_K1.pdf [STREET_ADDRESS] LLC_THE WHITE FAM…" at bounding box center [525, 410] width 400 height 506
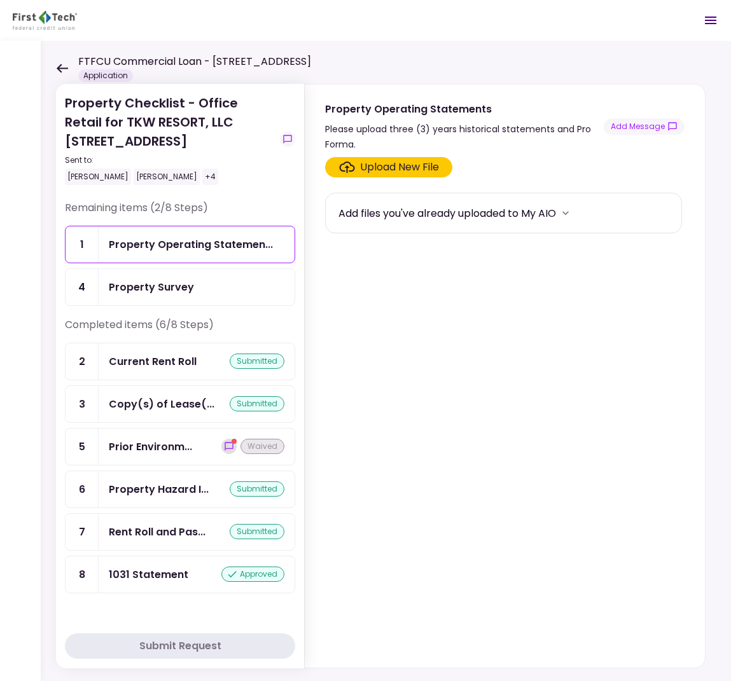
click at [225, 445] on icon "show-messages" at bounding box center [229, 447] width 10 height 10
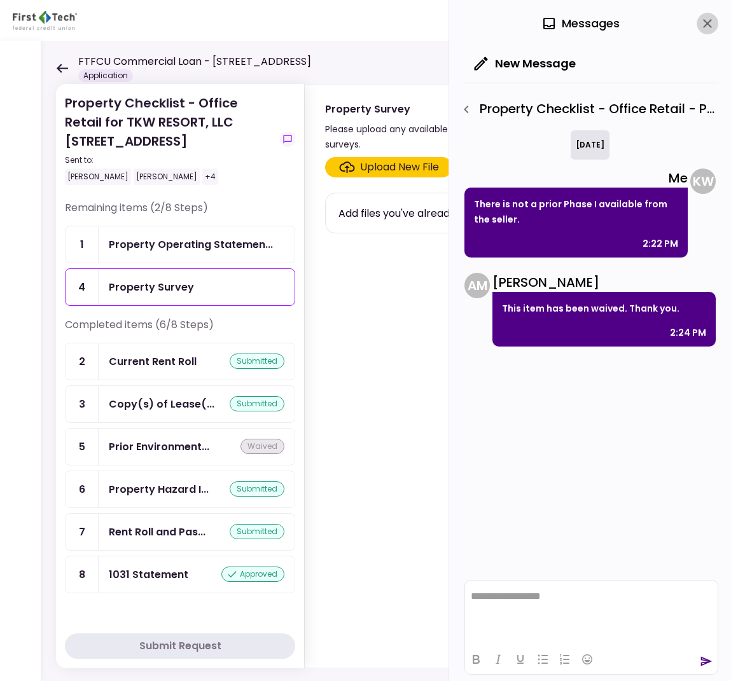
click at [714, 27] on icon "close" at bounding box center [707, 23] width 15 height 15
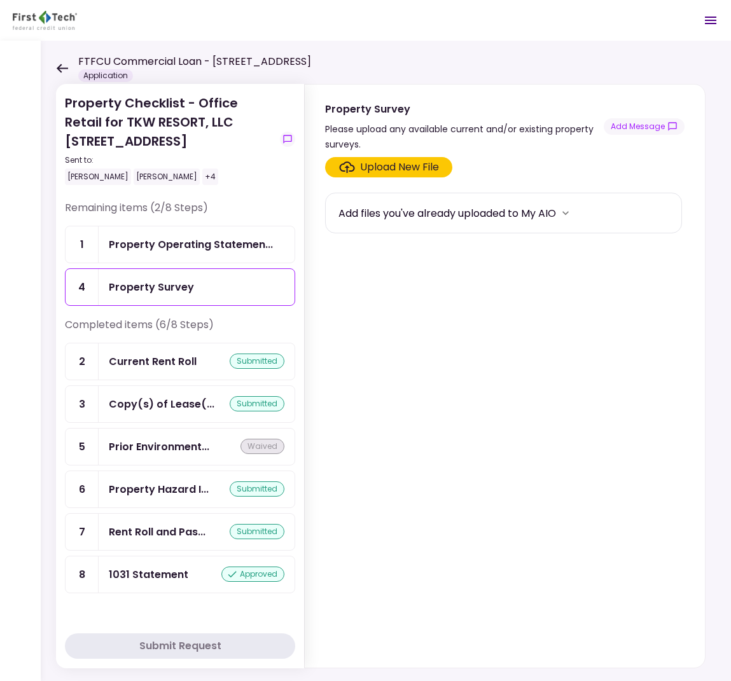
click at [58, 64] on icon at bounding box center [62, 69] width 12 height 10
